Goal: Navigation & Orientation: Find specific page/section

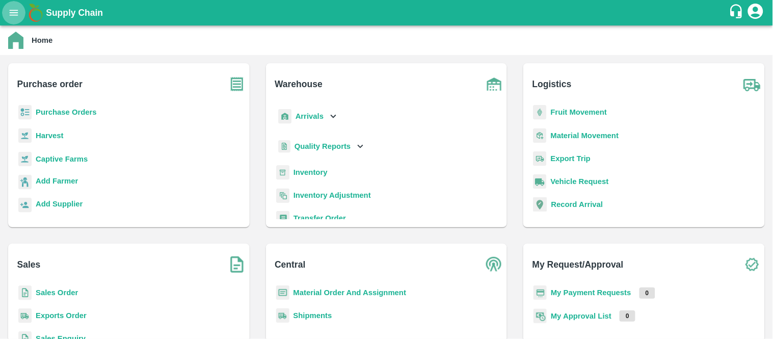
click at [11, 13] on icon "open drawer" at bounding box center [14, 13] width 9 height 6
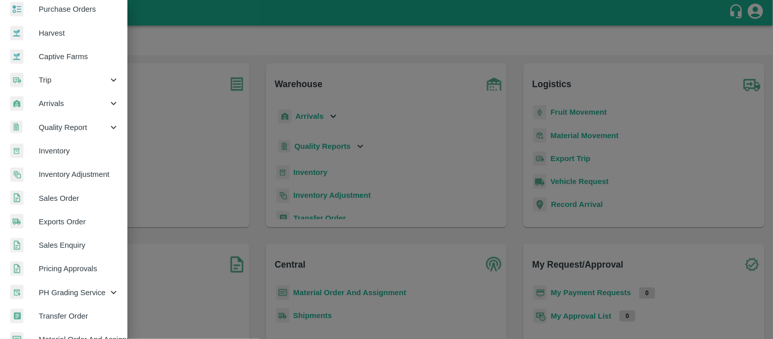
scroll to position [48, 0]
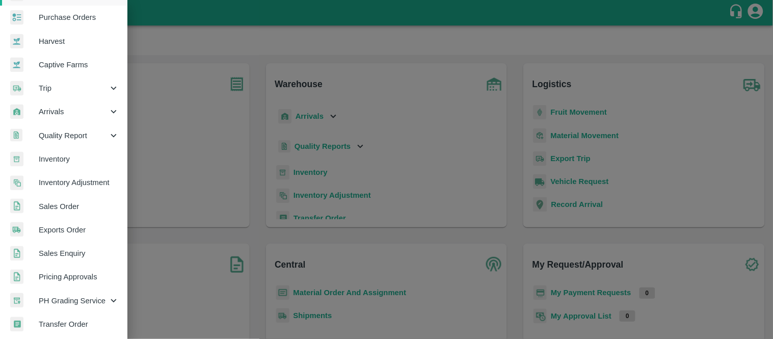
click at [238, 134] on div at bounding box center [386, 169] width 773 height 339
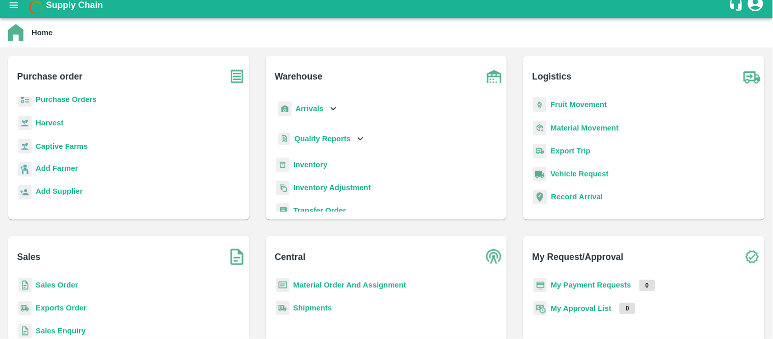
scroll to position [0, 0]
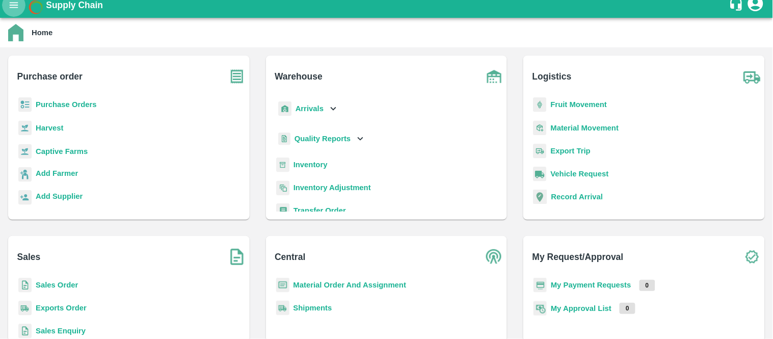
click at [6, 9] on button "open drawer" at bounding box center [13, 4] width 23 height 23
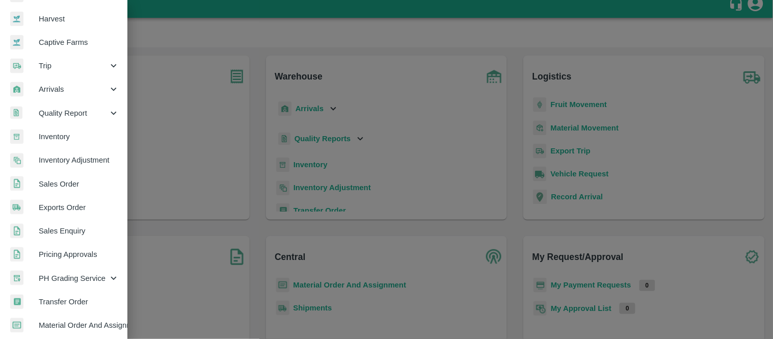
scroll to position [76, 0]
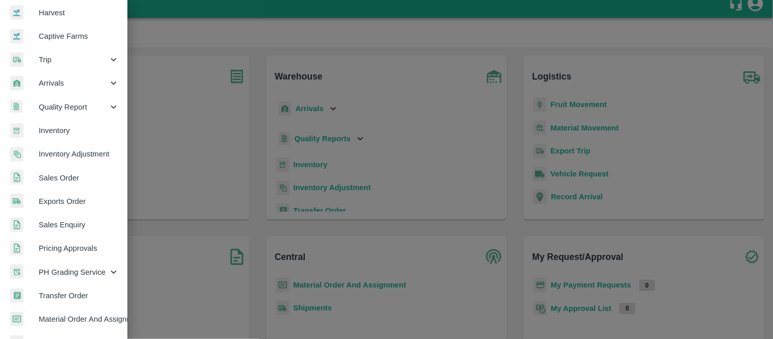
click at [54, 179] on span "Sales Order" at bounding box center [79, 177] width 81 height 11
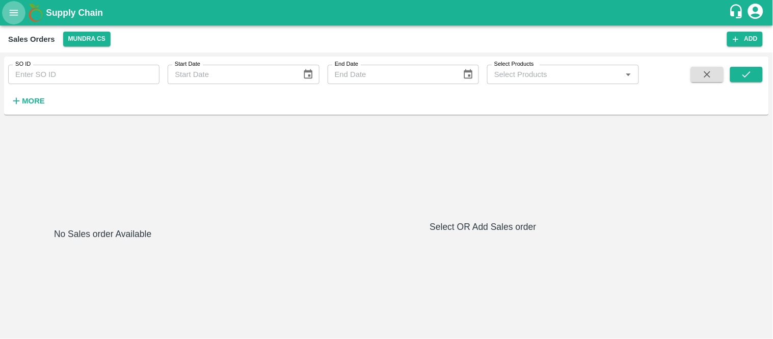
click at [16, 14] on icon "open drawer" at bounding box center [14, 13] width 9 height 6
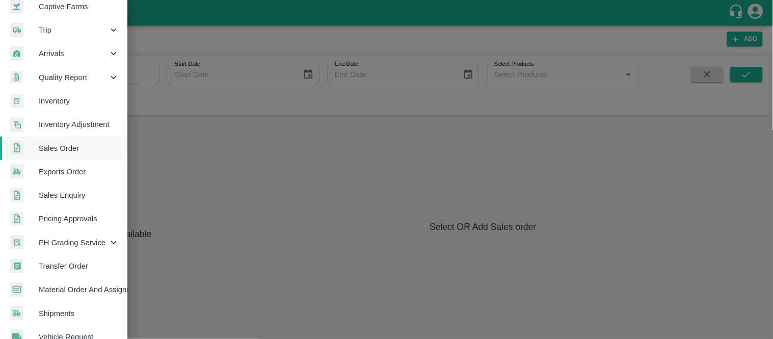
scroll to position [107, 0]
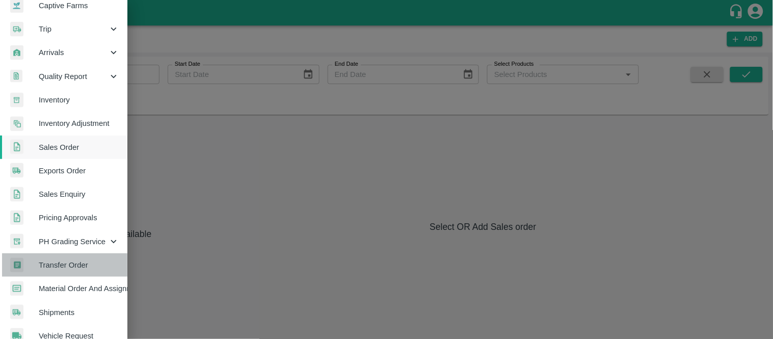
click at [67, 259] on span "Transfer Order" at bounding box center [79, 264] width 81 height 11
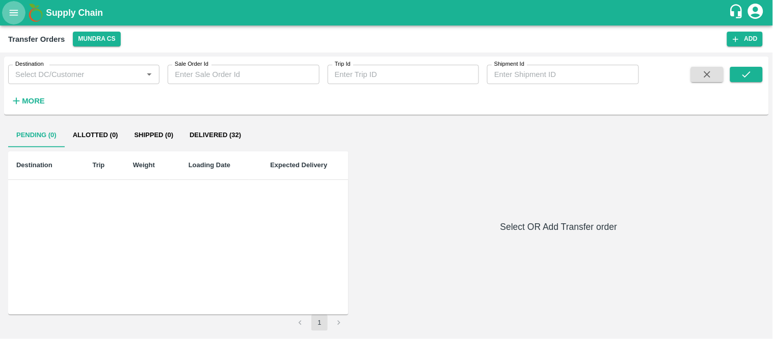
click at [12, 12] on icon "open drawer" at bounding box center [13, 12] width 11 height 11
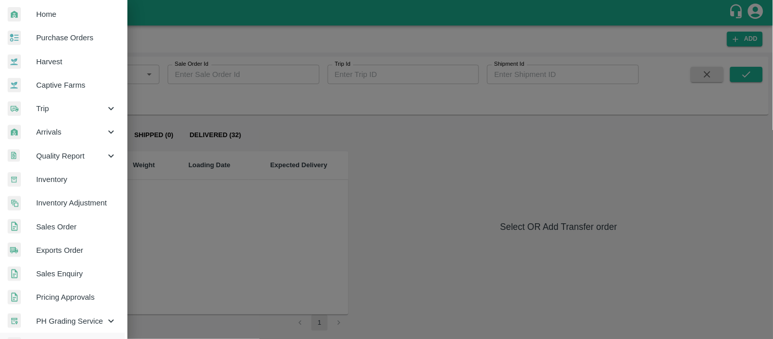
scroll to position [29, 3]
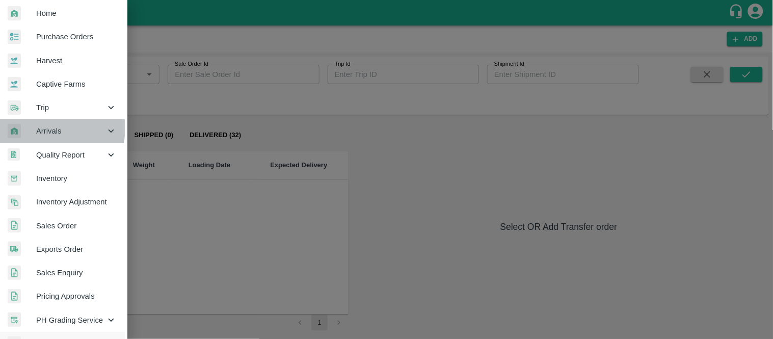
click at [55, 128] on span "Arrivals" at bounding box center [70, 130] width 69 height 11
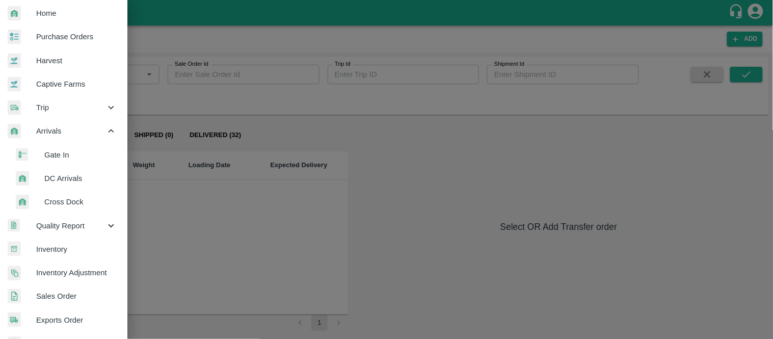
click at [71, 173] on span "DC Arrivals" at bounding box center [80, 178] width 72 height 11
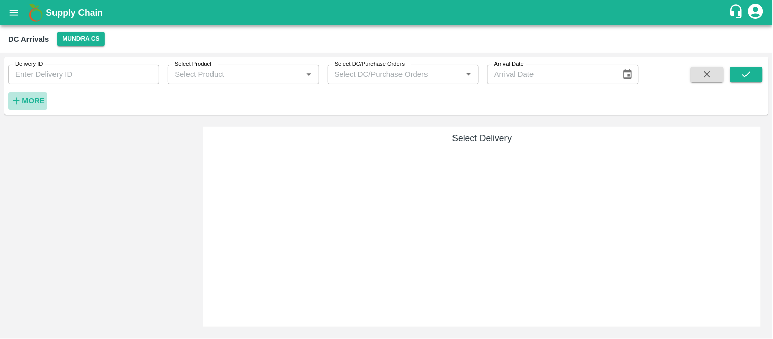
click at [33, 99] on strong "More" at bounding box center [33, 101] width 23 height 8
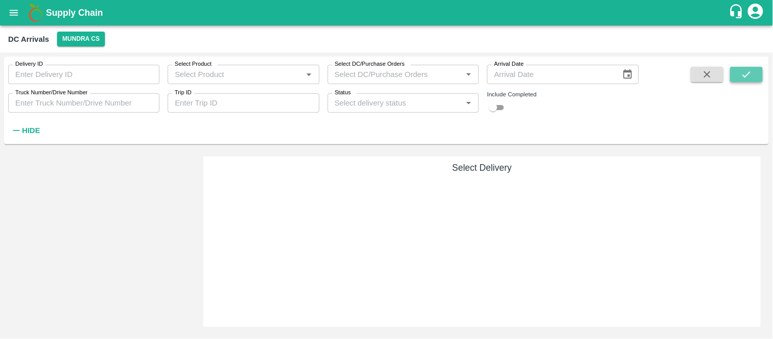
click at [743, 71] on icon "submit" at bounding box center [746, 74] width 11 height 11
click at [606, 121] on div "Delivery ID Delivery ID Select Product Select Product   * Select DC/Purchase Or…" at bounding box center [319, 98] width 639 height 83
click at [15, 14] on icon "open drawer" at bounding box center [14, 13] width 9 height 6
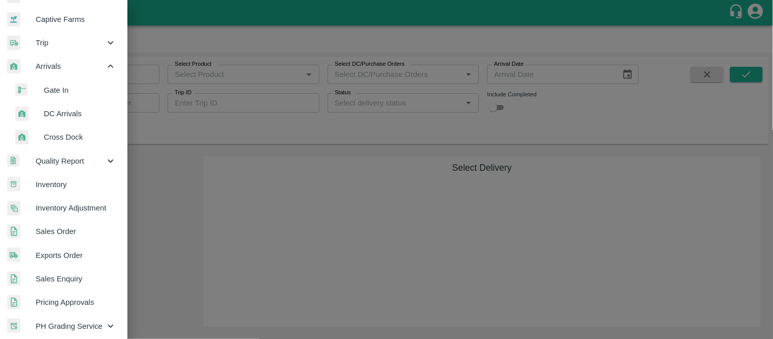
scroll to position [94, 3]
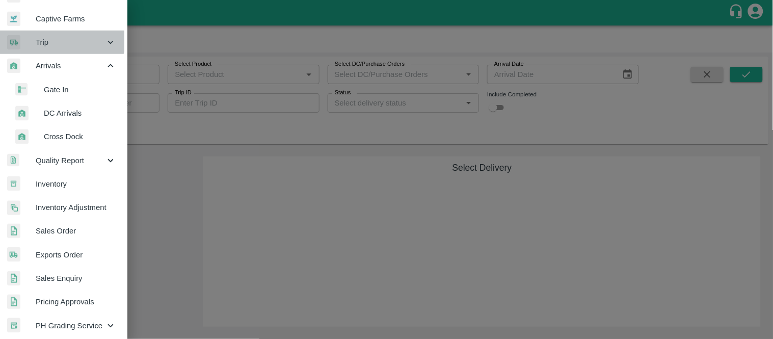
click at [60, 37] on span "Trip" at bounding box center [70, 42] width 69 height 11
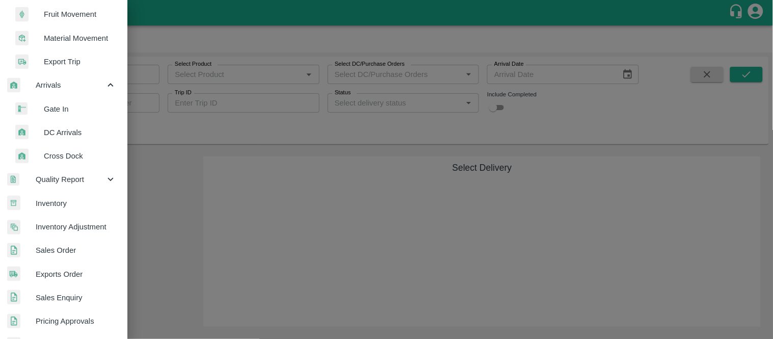
scroll to position [146, 3]
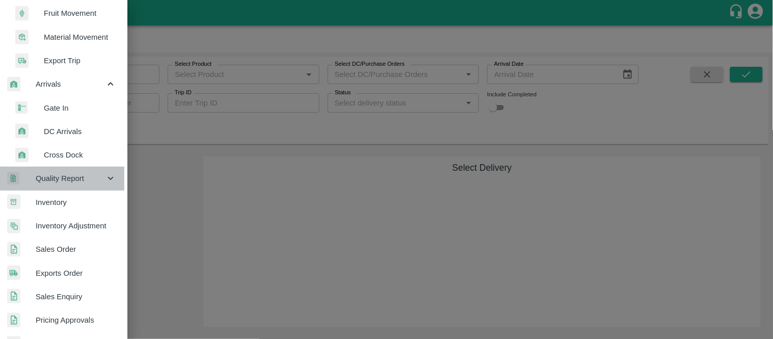
click at [65, 185] on div "Quality Report" at bounding box center [60, 178] width 127 height 23
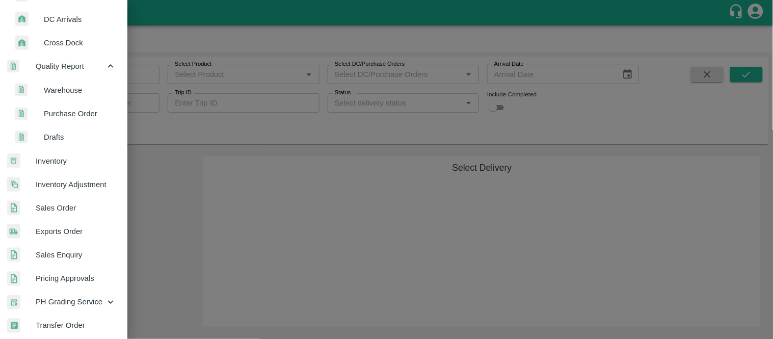
scroll to position [261, 3]
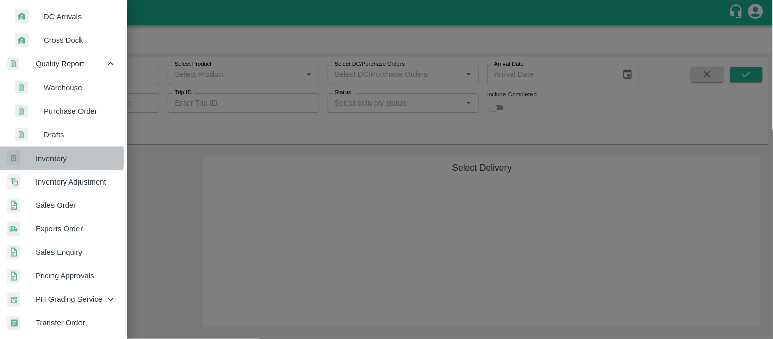
click at [54, 158] on span "Inventory" at bounding box center [76, 158] width 81 height 11
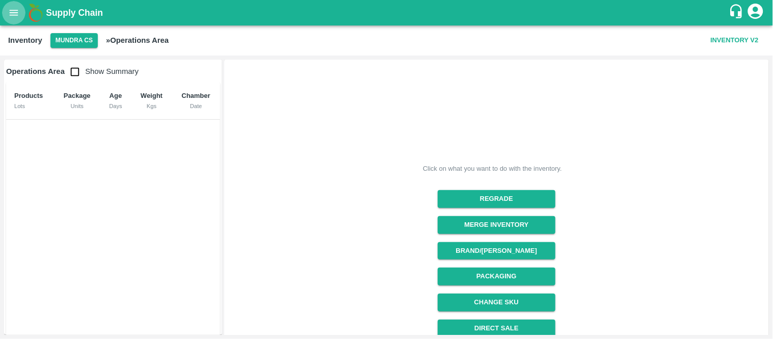
click at [10, 15] on icon "open drawer" at bounding box center [14, 13] width 9 height 6
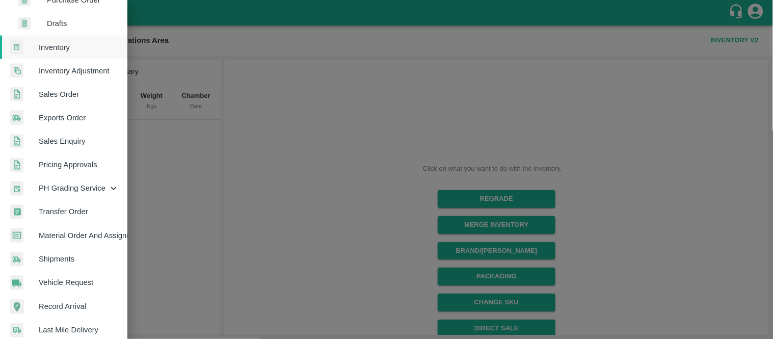
scroll to position [373, 0]
click at [67, 228] on link "Material Order And Assignment" at bounding box center [63, 235] width 127 height 23
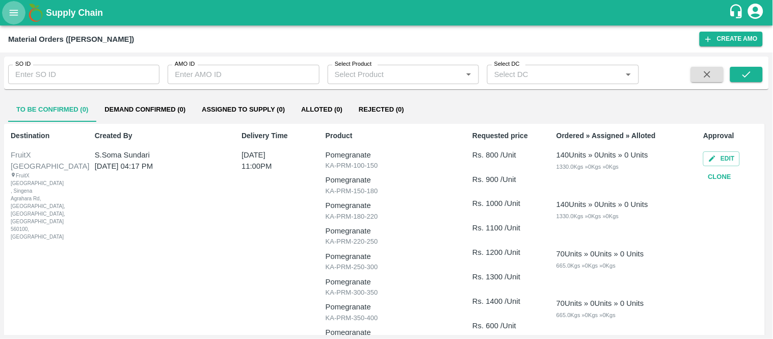
click at [16, 6] on button "open drawer" at bounding box center [13, 12] width 23 height 23
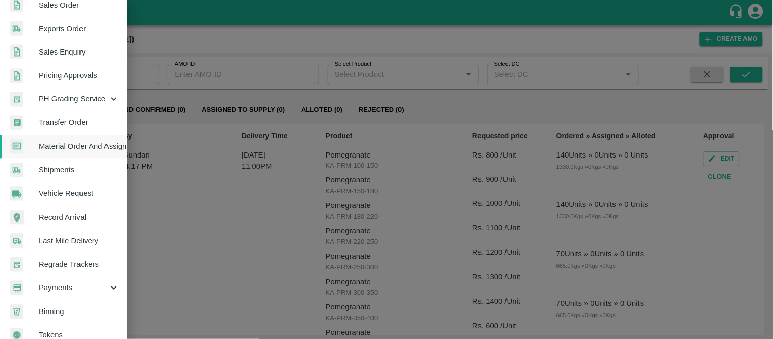
scroll to position [465, 0]
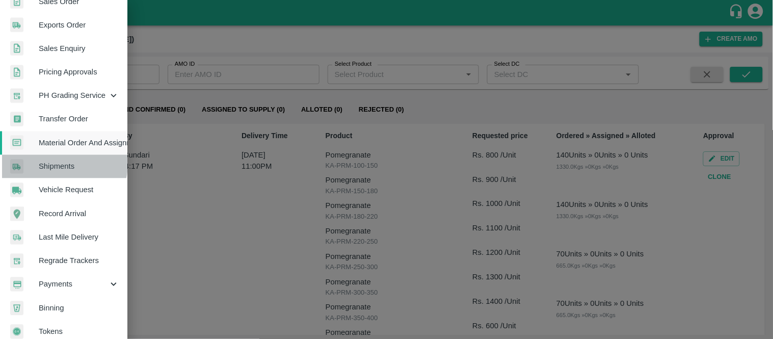
click at [59, 164] on span "Shipments" at bounding box center [79, 166] width 81 height 11
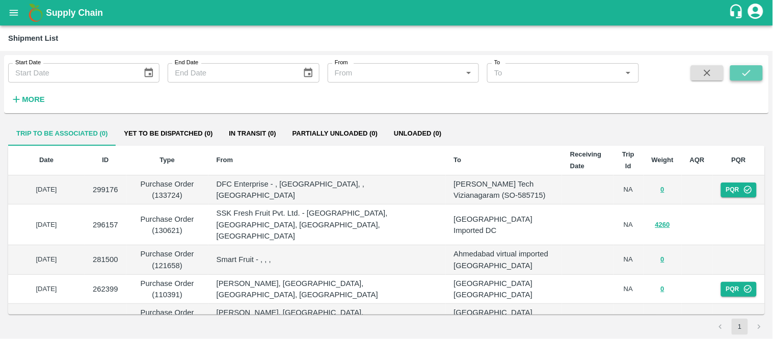
click at [740, 76] on button "submit" at bounding box center [746, 72] width 33 height 15
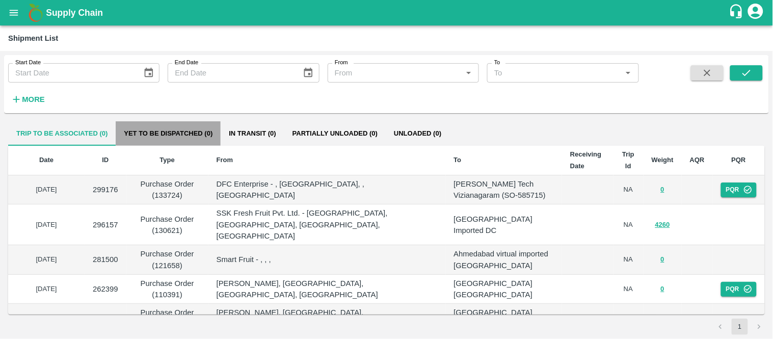
click at [191, 131] on button "Yet to be dispatched (0)" at bounding box center [168, 133] width 105 height 24
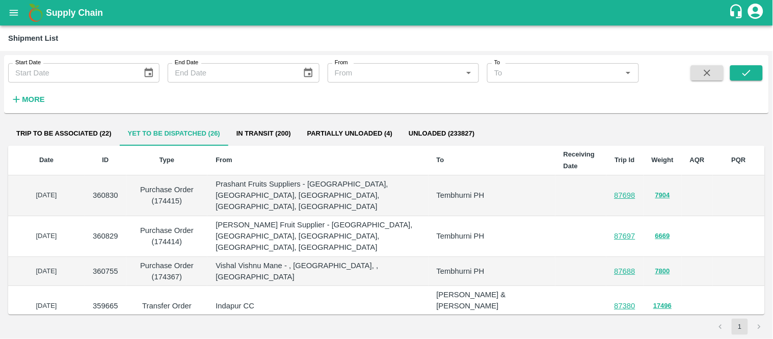
click at [568, 131] on div "Trip to be associated (22) Yet to be dispatched (26) In transit (200) Partially…" at bounding box center [386, 133] width 757 height 24
click at [277, 141] on button "In transit (200)" at bounding box center [263, 133] width 71 height 24
